Goal: Transaction & Acquisition: Purchase product/service

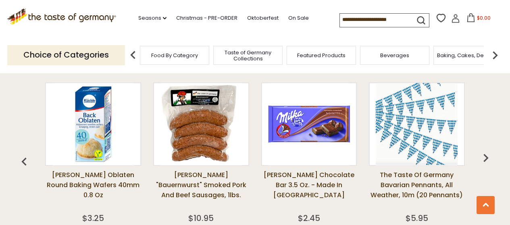
scroll to position [564, 0]
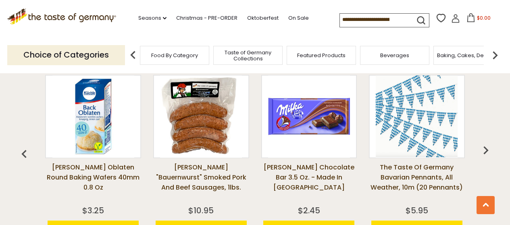
click at [199, 166] on link "[PERSON_NAME] "Bauernwurst" Smoked Pork and Beef Sausages, 1lbs." at bounding box center [201, 182] width 96 height 40
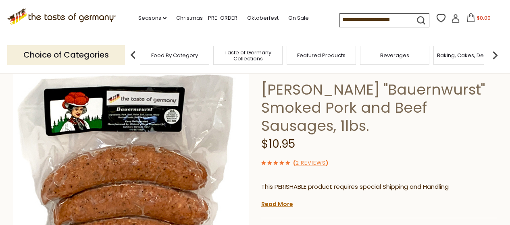
scroll to position [202, 0]
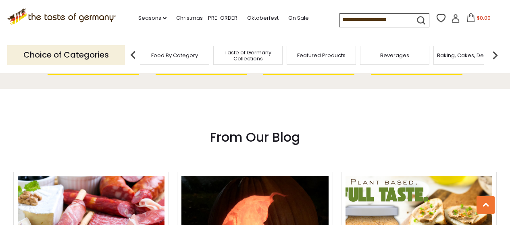
scroll to position [726, 0]
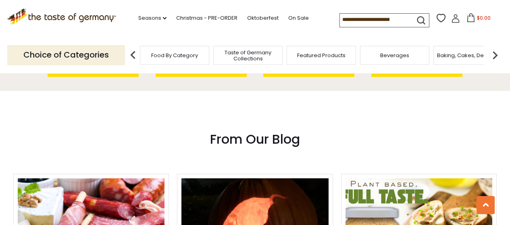
click at [231, 56] on span "Taste of Germany Collections" at bounding box center [248, 56] width 65 height 12
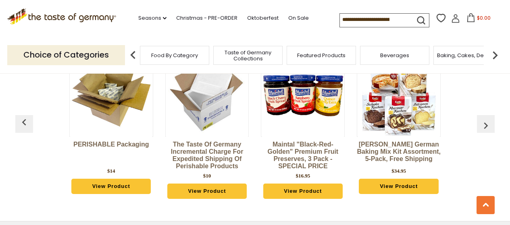
scroll to position [2056, 0]
